Goal: Task Accomplishment & Management: Complete application form

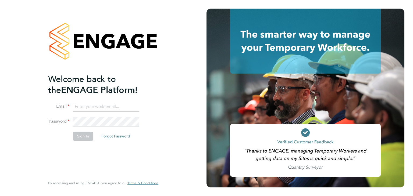
type input "[EMAIL_ADDRESS][PERSON_NAME][DOMAIN_NAME]"
click at [84, 135] on button "Sign In" at bounding box center [83, 136] width 20 height 9
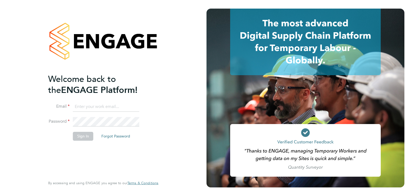
type input "[EMAIL_ADDRESS][PERSON_NAME][DOMAIN_NAME]"
click at [127, 106] on input "engagemasterlogins@hays.com" at bounding box center [106, 107] width 66 height 10
click at [151, 107] on li "Email engagemasterlogins@hays.com" at bounding box center [100, 109] width 105 height 15
click at [143, 107] on li "Email engagemasterlogins@hays.com" at bounding box center [100, 109] width 105 height 15
drag, startPoint x: 137, startPoint y: 107, endPoint x: 71, endPoint y: 106, distance: 65.3
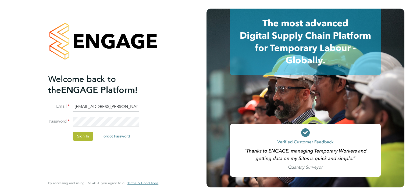
click at [71, 106] on li "Email engagemasterlogins@hays.com" at bounding box center [100, 109] width 105 height 15
type input "[EMAIL_ADDRESS][DOMAIN_NAME]"
click at [87, 136] on button "Sign In" at bounding box center [83, 136] width 20 height 9
